Goal: Find specific page/section: Find specific page/section

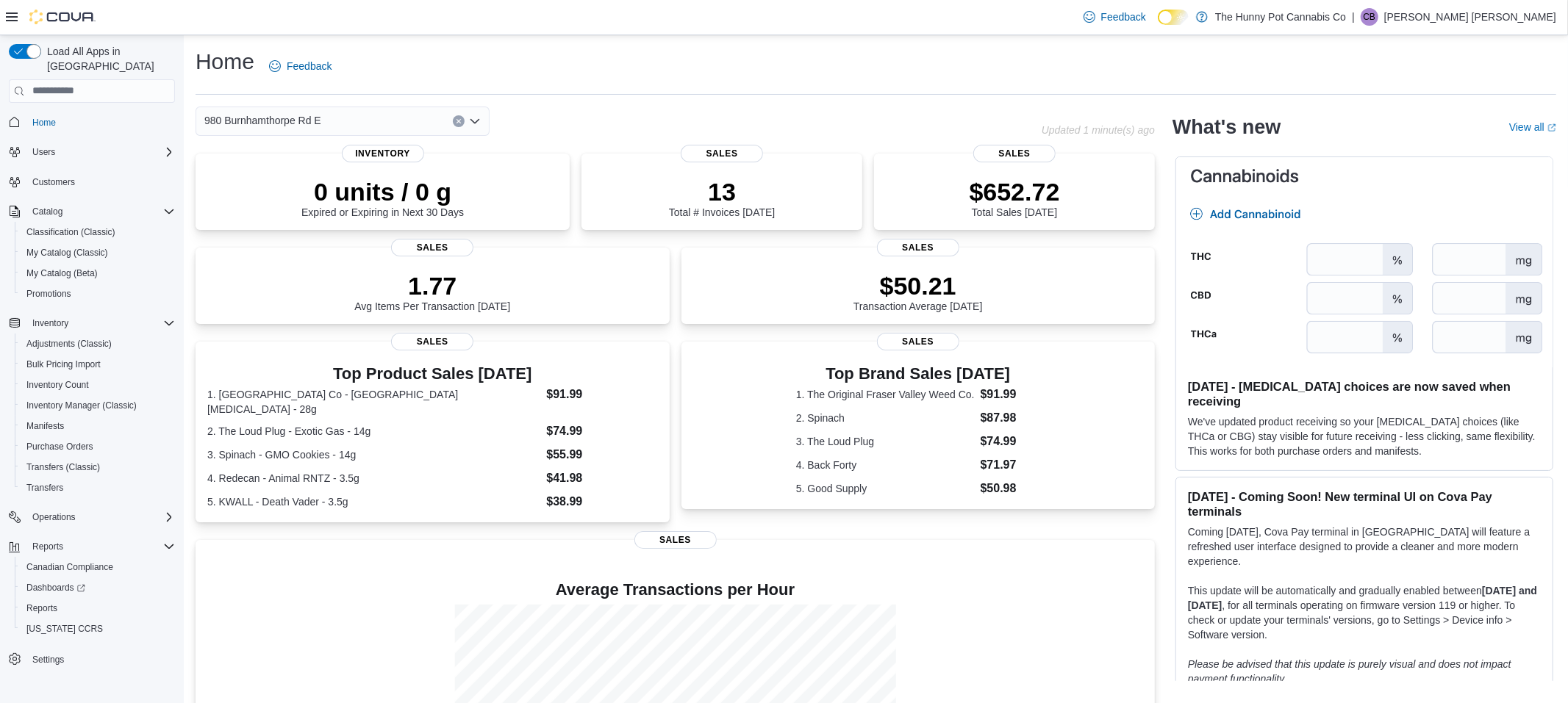
click at [458, 125] on button "Clear input" at bounding box center [459, 121] width 12 height 12
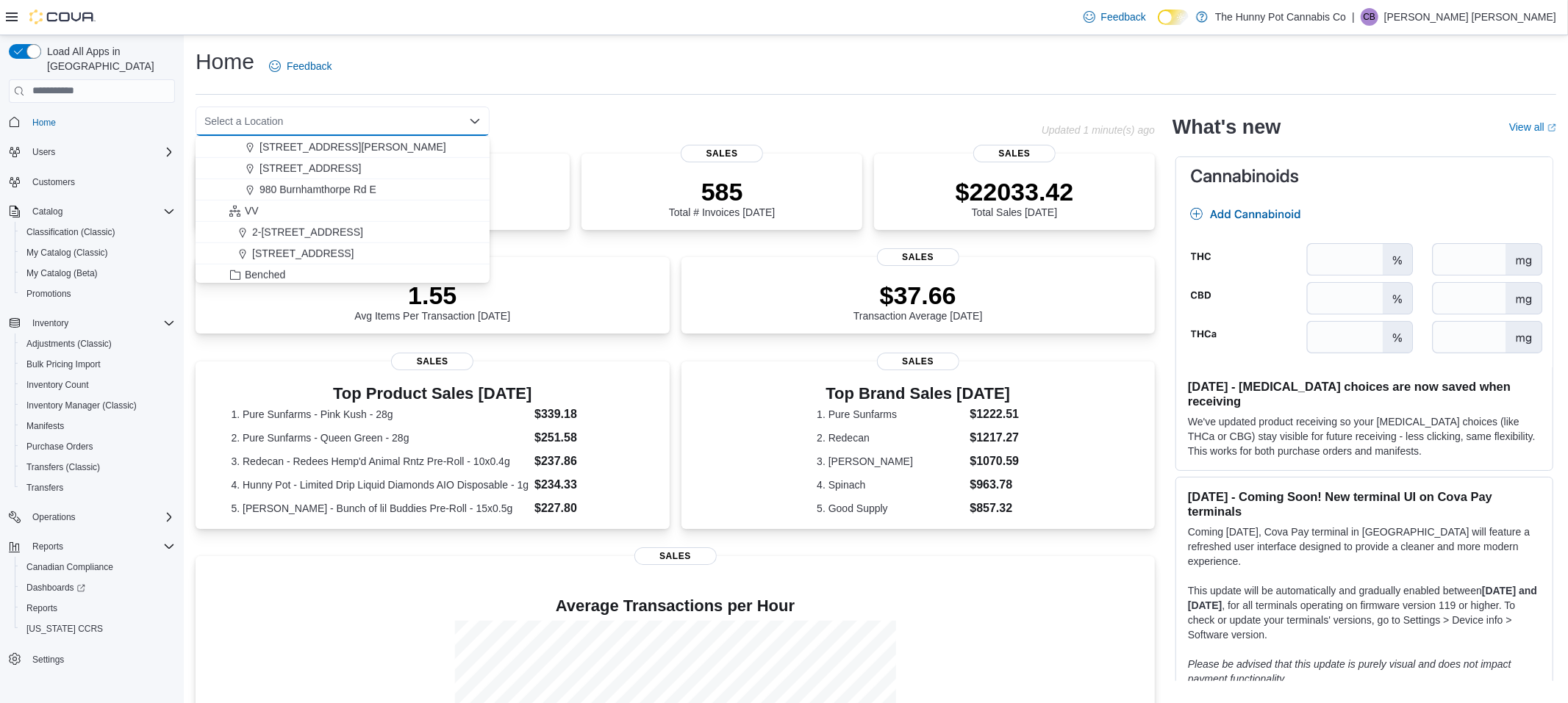
scroll to position [826, 0]
click at [324, 254] on span "2-7481 Oakwood Dr." at bounding box center [303, 258] width 102 height 14
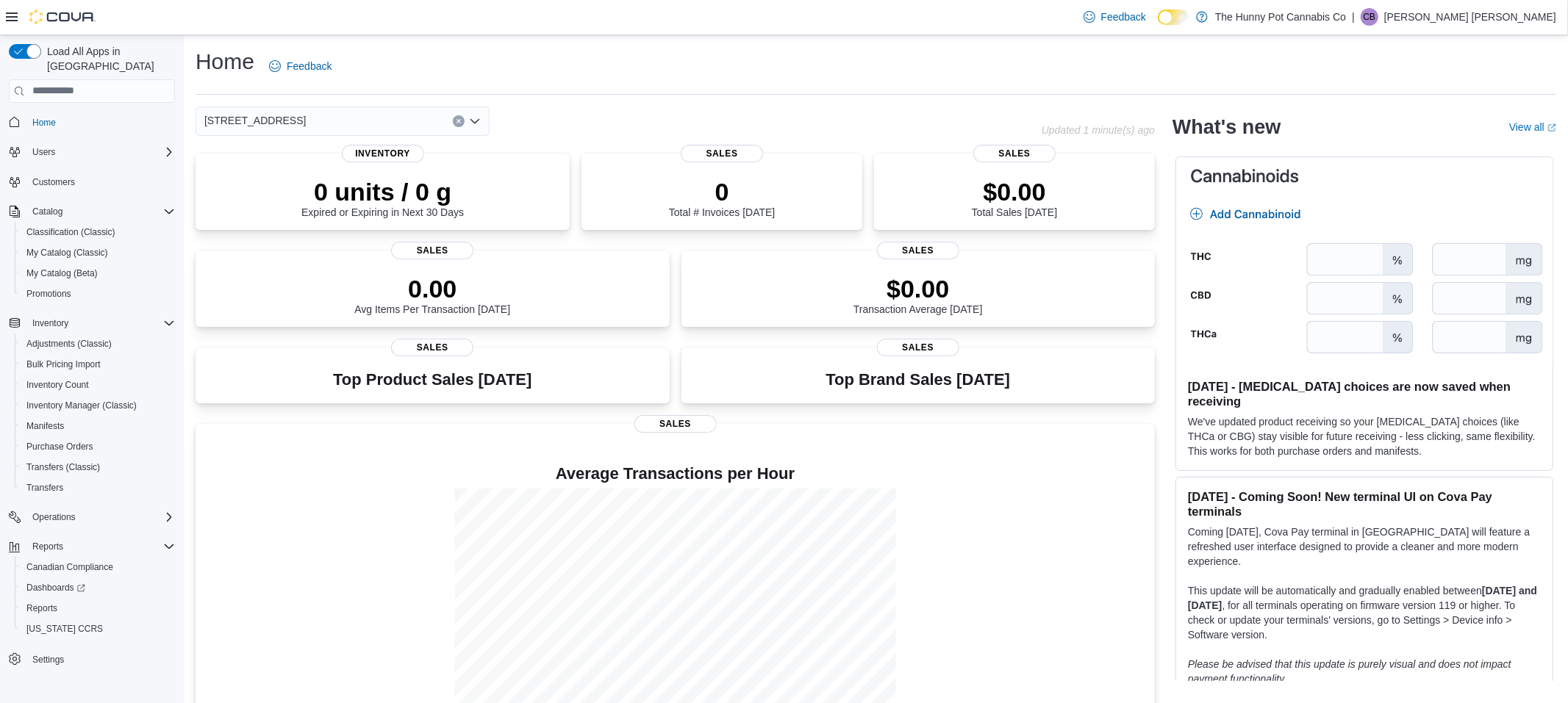
click at [587, 123] on div "2-7481 Oakwood Dr." at bounding box center [618, 121] width 846 height 29
click at [457, 122] on icon "Clear input" at bounding box center [458, 121] width 3 height 3
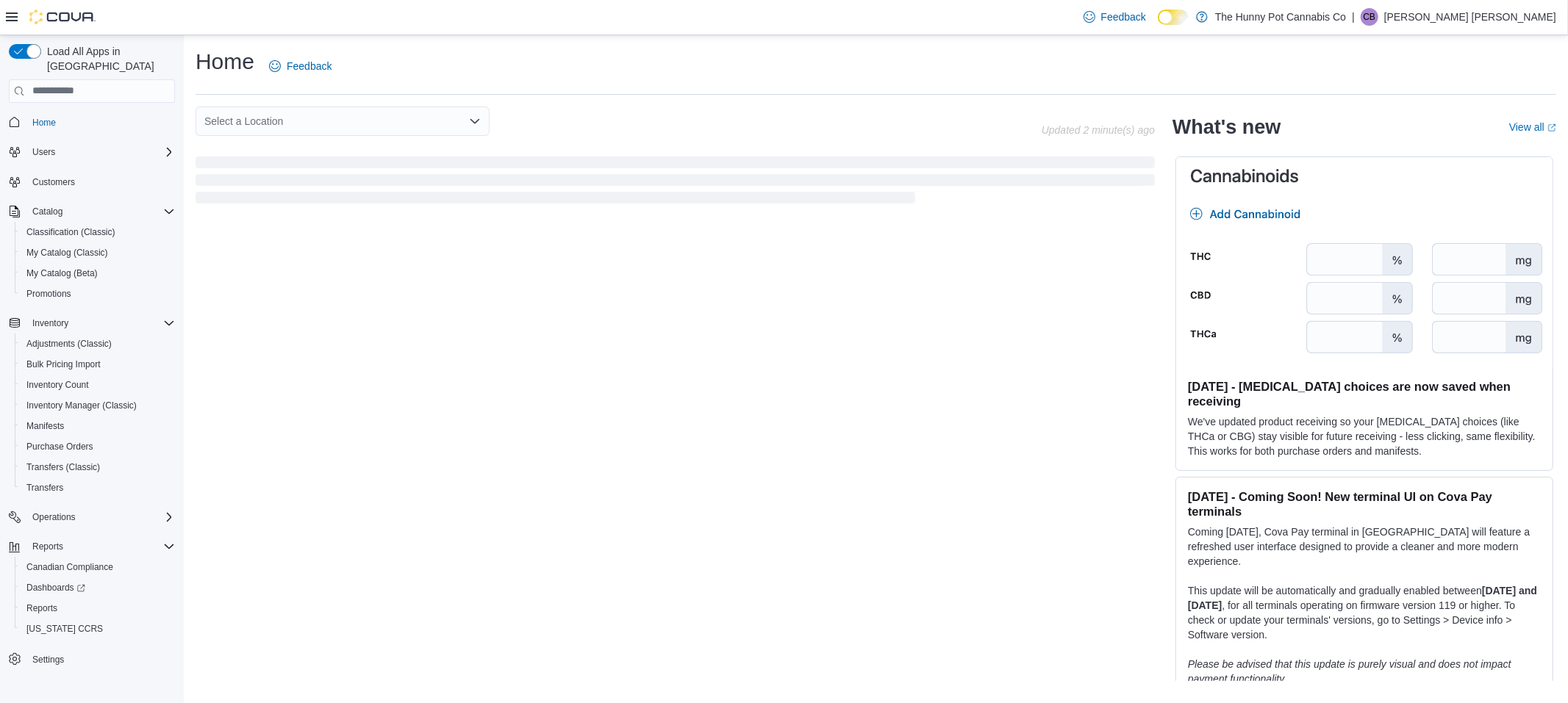
click at [512, 113] on div "Select a Location" at bounding box center [618, 121] width 846 height 29
click at [421, 121] on div "Select a Location" at bounding box center [343, 121] width 294 height 29
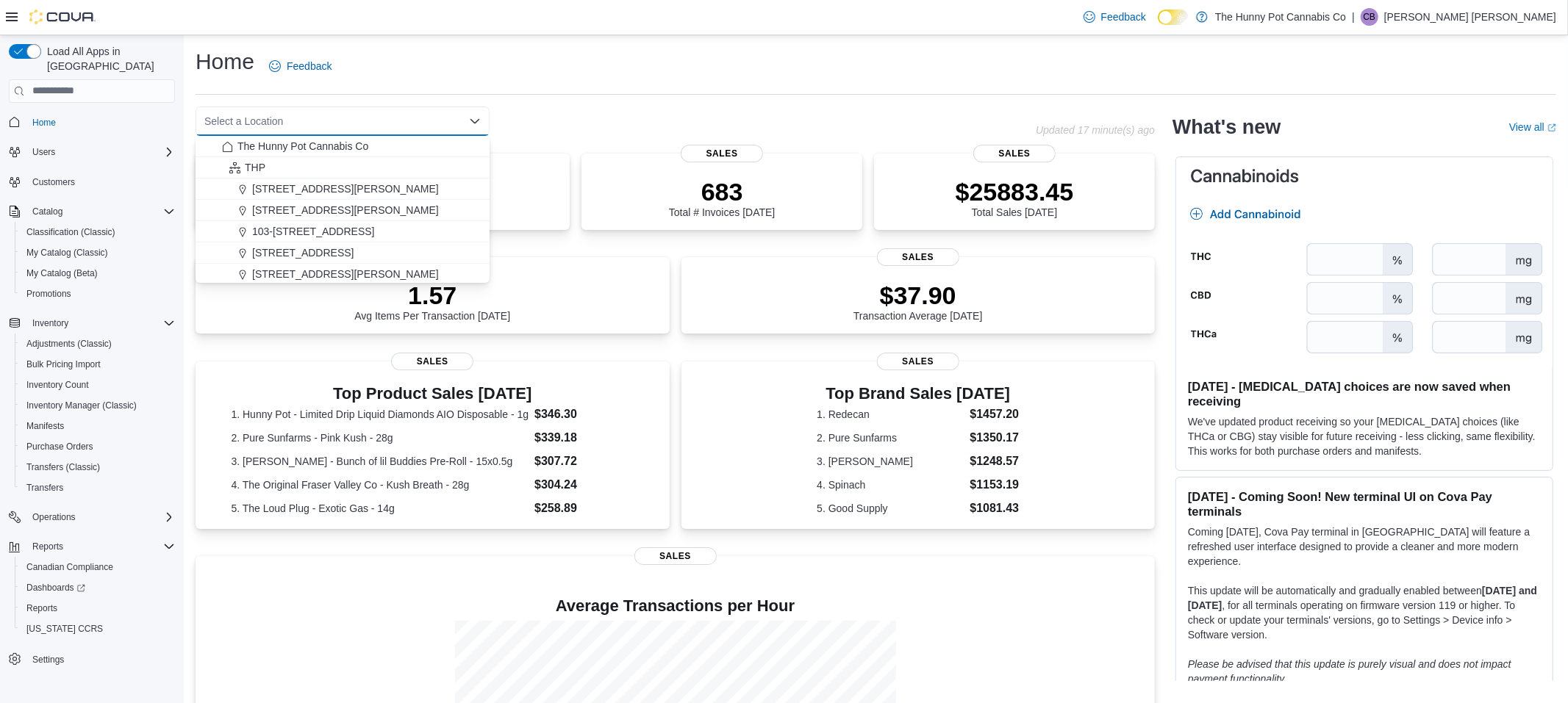
drag, startPoint x: 606, startPoint y: 105, endPoint x: 597, endPoint y: 110, distance: 10.3
click at [606, 105] on div "Home Feedback Select a Location Combo box. Selected. Combo box input. Select a …" at bounding box center [876, 455] width 1385 height 840
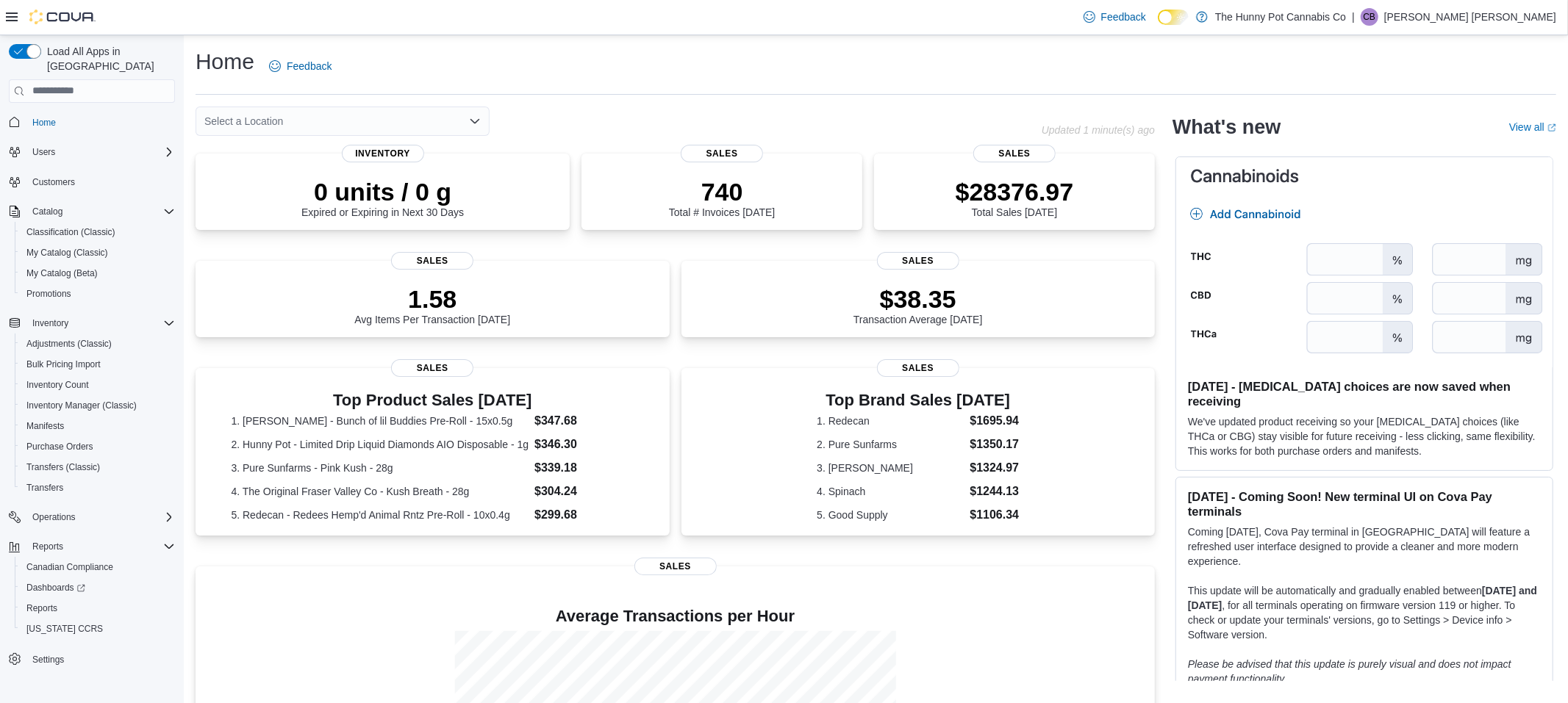
scroll to position [187, 0]
click at [481, 118] on div "Select a Location" at bounding box center [343, 121] width 294 height 29
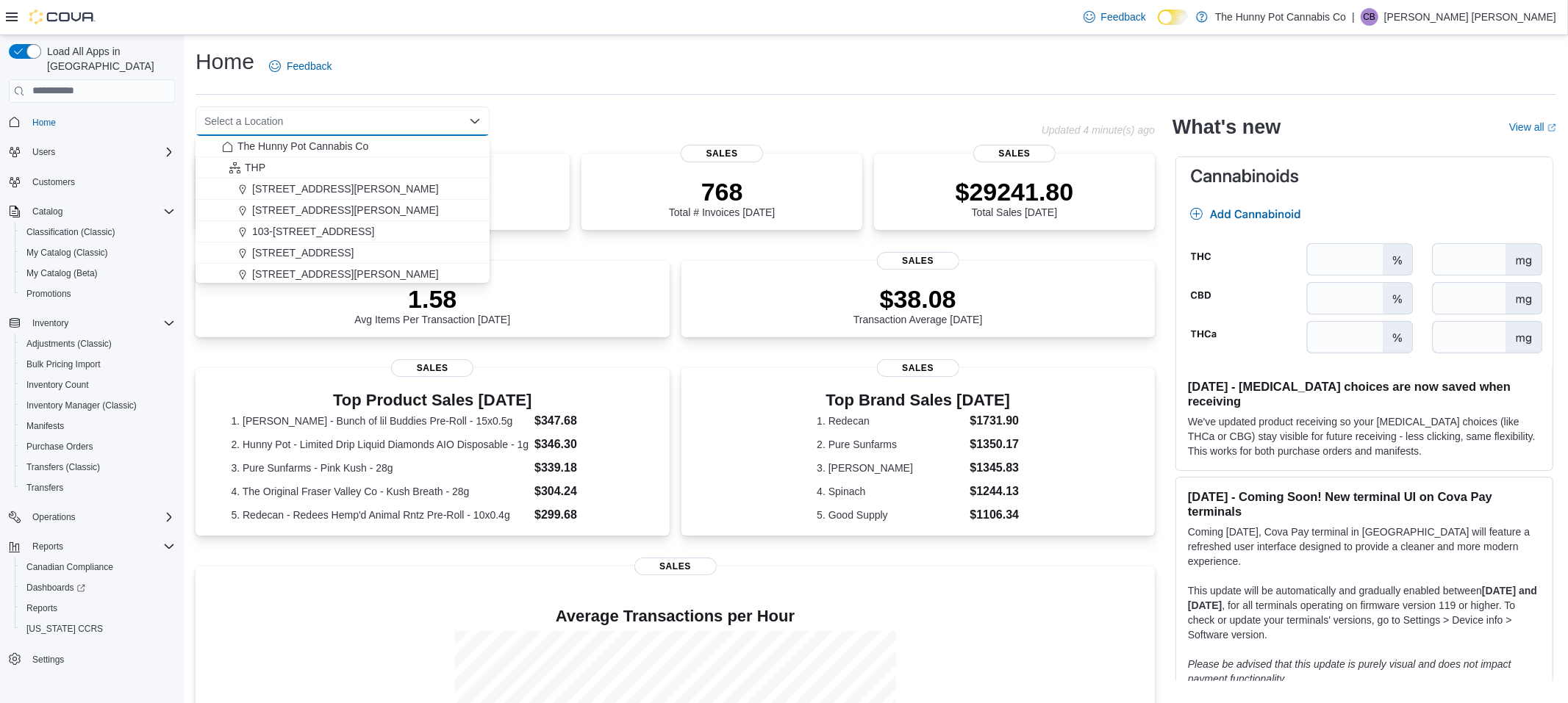
click at [539, 116] on div "Select a Location Combo box. Selected. Combo box input. Select a Location. Type…" at bounding box center [618, 121] width 846 height 29
